Goal: Task Accomplishment & Management: Complete application form

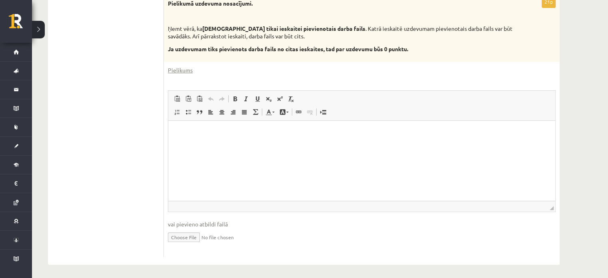
scroll to position [229, 0]
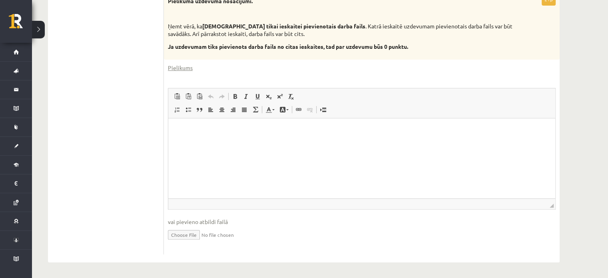
click at [188, 237] on input "file" at bounding box center [362, 234] width 388 height 16
type input "**********"
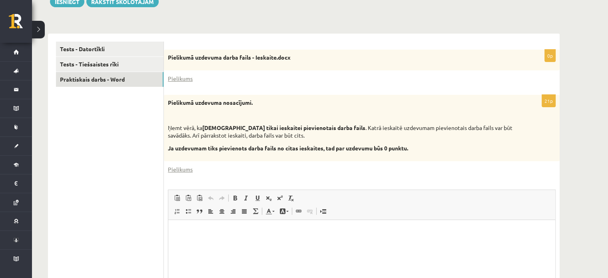
scroll to position [123, 0]
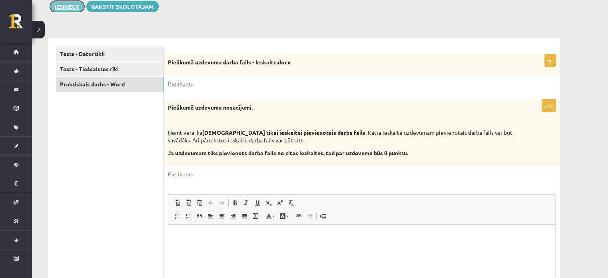
click at [74, 10] on button "Iesniegt" at bounding box center [67, 6] width 34 height 11
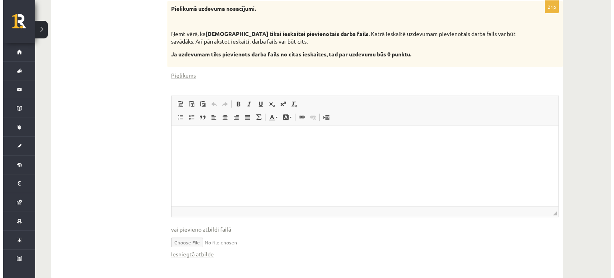
scroll to position [229, 0]
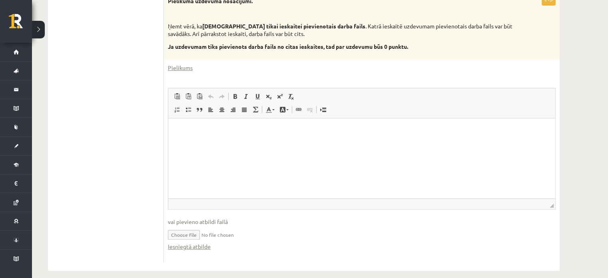
click at [187, 235] on input "file" at bounding box center [362, 234] width 388 height 16
click at [234, 132] on p "Bagātinātā teksta redaktors, wiswyg-editor-user-answer-47433853965860" at bounding box center [361, 130] width 371 height 8
click at [300, 110] on span at bounding box center [298, 109] width 6 height 6
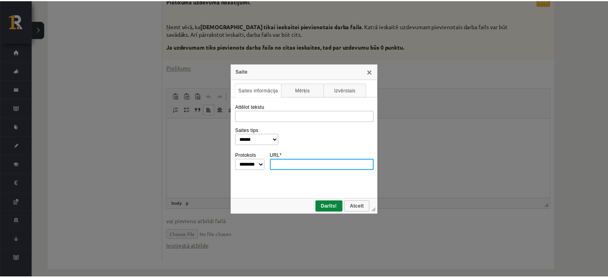
scroll to position [0, 0]
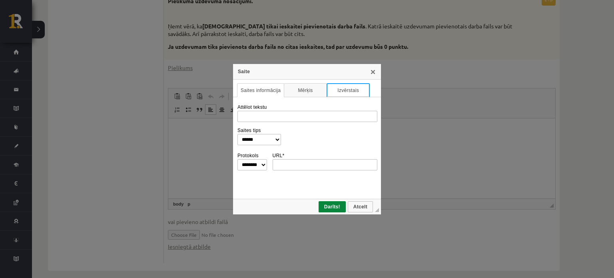
click at [363, 91] on link "Izvērstais" at bounding box center [348, 90] width 43 height 14
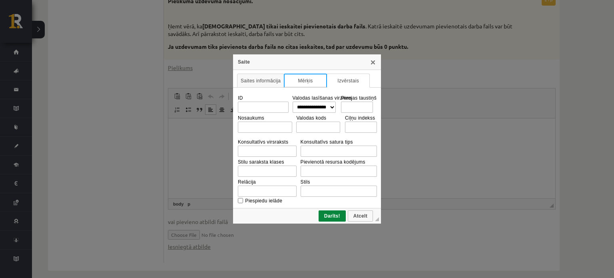
click at [300, 80] on link "Mērķis" at bounding box center [305, 81] width 43 height 14
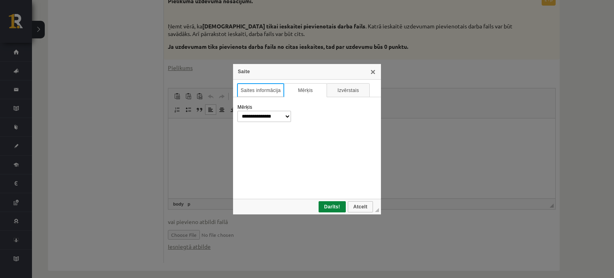
click at [255, 92] on link "Saites informācija" at bounding box center [260, 90] width 47 height 14
click at [375, 73] on link "X" at bounding box center [373, 71] width 6 height 6
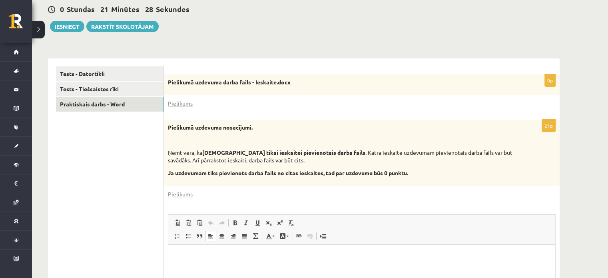
scroll to position [102, 0]
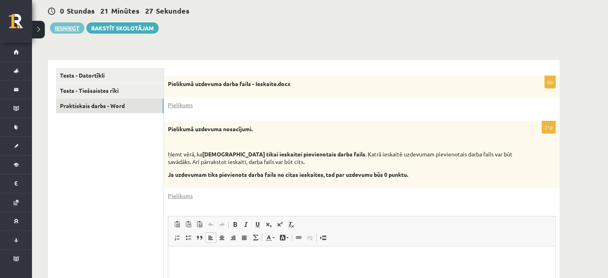
click at [69, 25] on button "Iesniegt" at bounding box center [67, 27] width 34 height 11
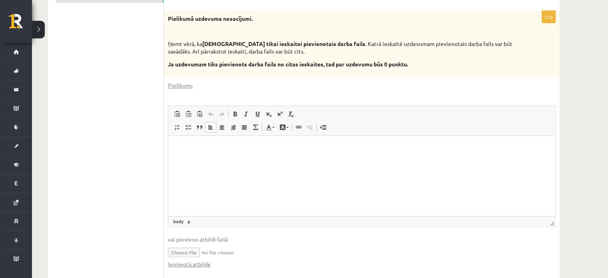
scroll to position [238, 0]
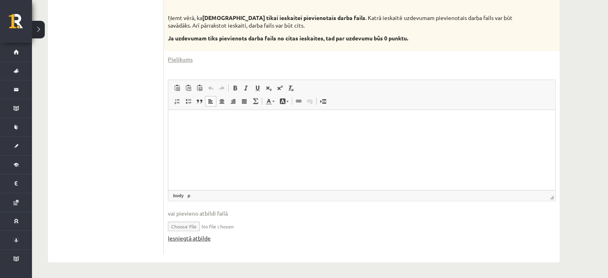
click at [196, 235] on link "Iesniegtā atbilde" at bounding box center [189, 238] width 43 height 8
click at [274, 134] on html at bounding box center [361, 122] width 387 height 24
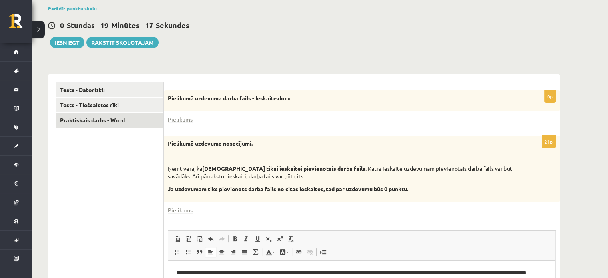
scroll to position [77, 0]
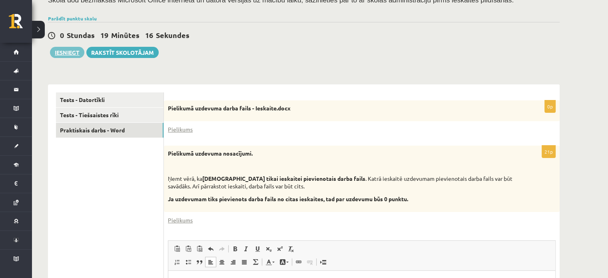
click at [66, 53] on button "Iesniegt" at bounding box center [67, 52] width 34 height 11
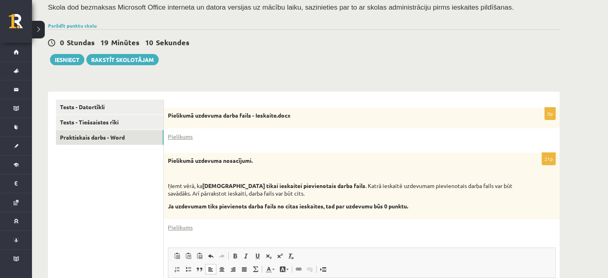
scroll to position [71, 0]
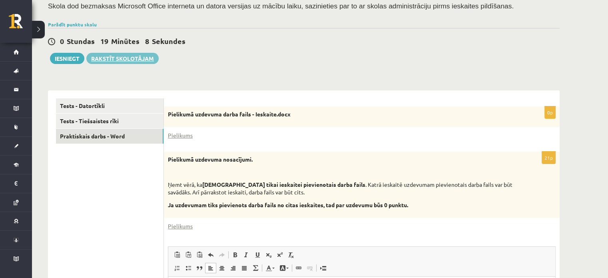
click at [114, 55] on link "Rakstīt skolotājam" at bounding box center [122, 58] width 72 height 11
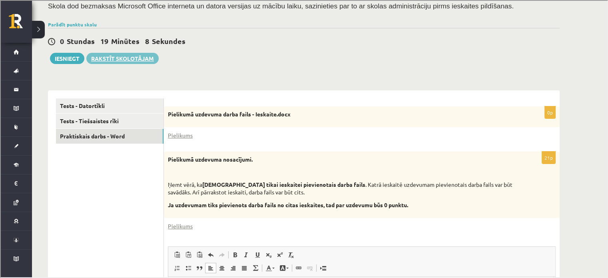
type input "**********"
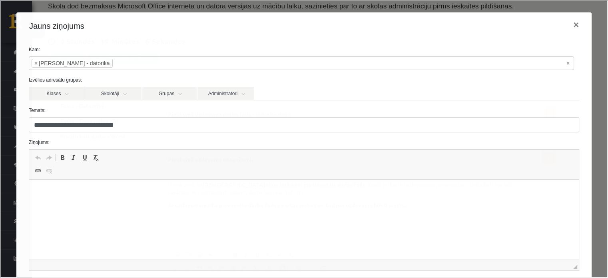
scroll to position [0, 0]
click at [100, 204] on html at bounding box center [304, 191] width 550 height 24
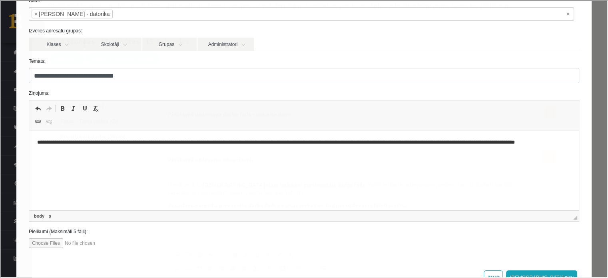
scroll to position [53, 0]
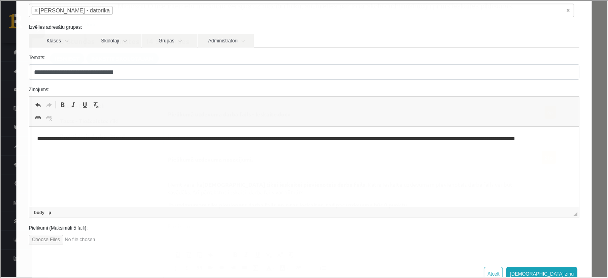
click at [38, 236] on input "file" at bounding box center [73, 239] width 91 height 10
type input "**********"
click at [561, 271] on button "[DEMOGRAPHIC_DATA] ziņu" at bounding box center [540, 273] width 71 height 14
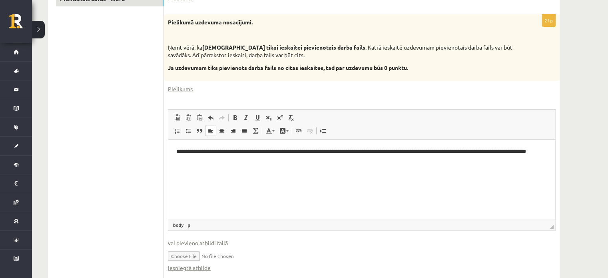
scroll to position [221, 0]
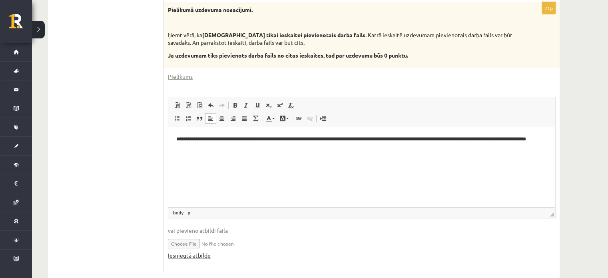
click at [175, 254] on link "Iesniegtā atbilde" at bounding box center [189, 255] width 43 height 8
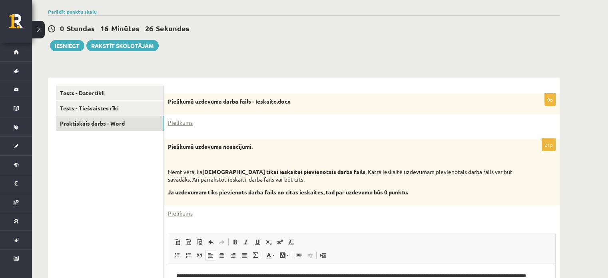
scroll to position [37, 0]
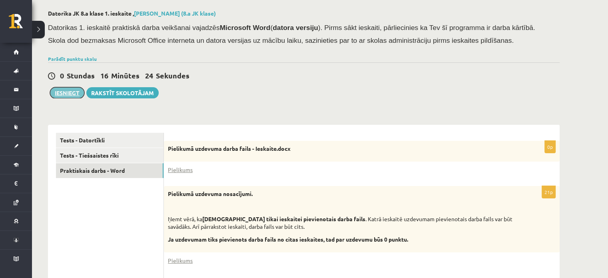
click at [67, 91] on button "Iesniegt" at bounding box center [67, 92] width 34 height 11
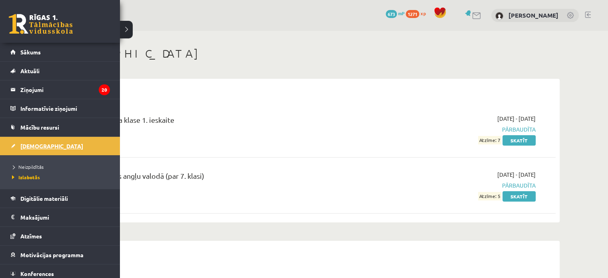
click at [45, 147] on link "[DEMOGRAPHIC_DATA]" at bounding box center [60, 146] width 100 height 18
